Goal: Communication & Community: Participate in discussion

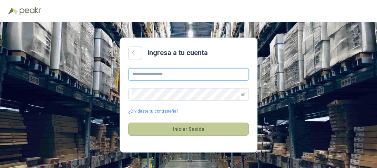
type input "**********"
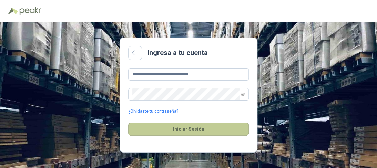
click at [202, 127] on button "Iniciar Sesión" at bounding box center [188, 129] width 121 height 13
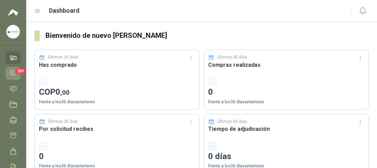
click at [18, 75] on link "Chat 259" at bounding box center [13, 73] width 15 height 13
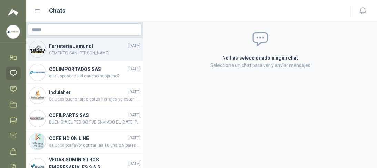
click at [84, 54] on span "CEMENTO SAN [PERSON_NAME]" at bounding box center [94, 53] width 91 height 7
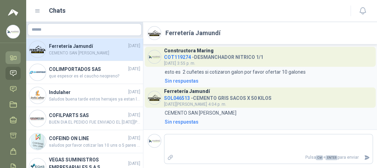
click at [16, 54] on icon at bounding box center [13, 57] width 7 height 7
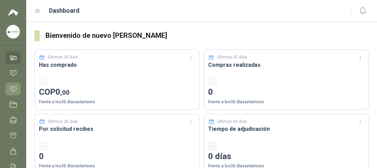
click at [12, 88] on icon at bounding box center [13, 88] width 7 height 7
